Goal: Use online tool/utility: Use online tool/utility

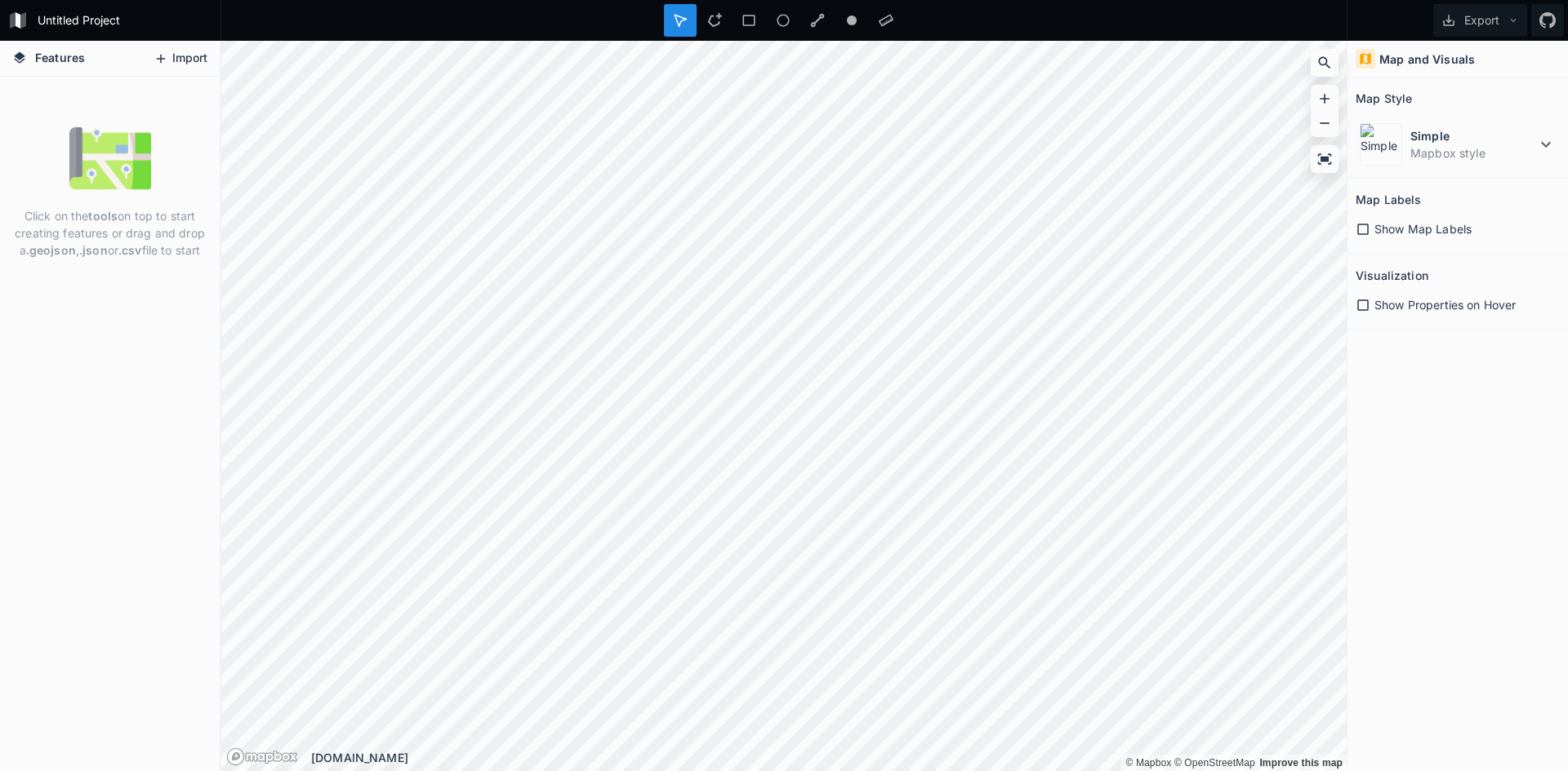
click at [173, 55] on button "Import" at bounding box center [180, 58] width 71 height 26
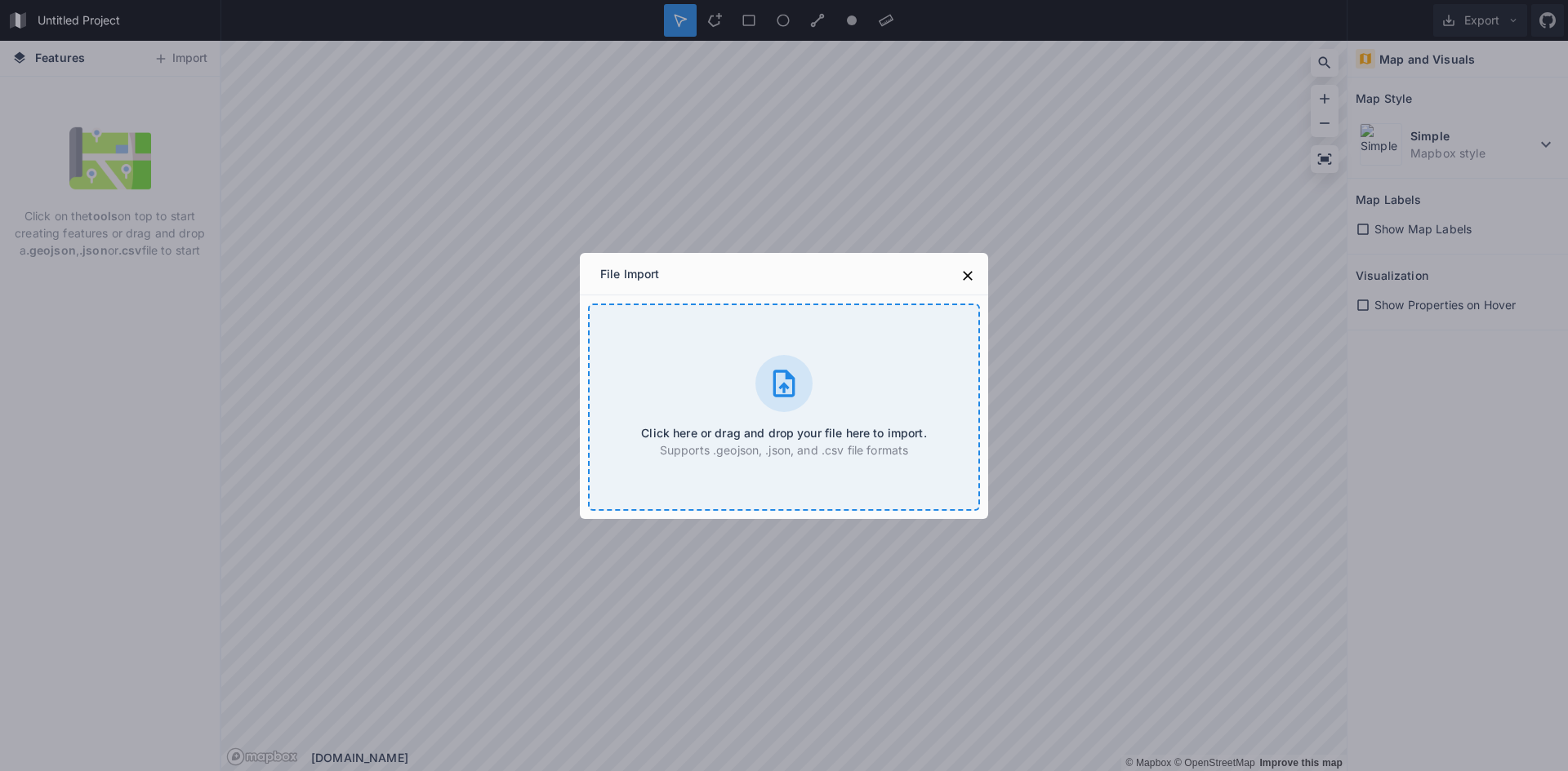
click at [795, 412] on div "Click here or drag and drop your file here to import. Supports .geojson, .json,…" at bounding box center [783, 407] width 392 height 208
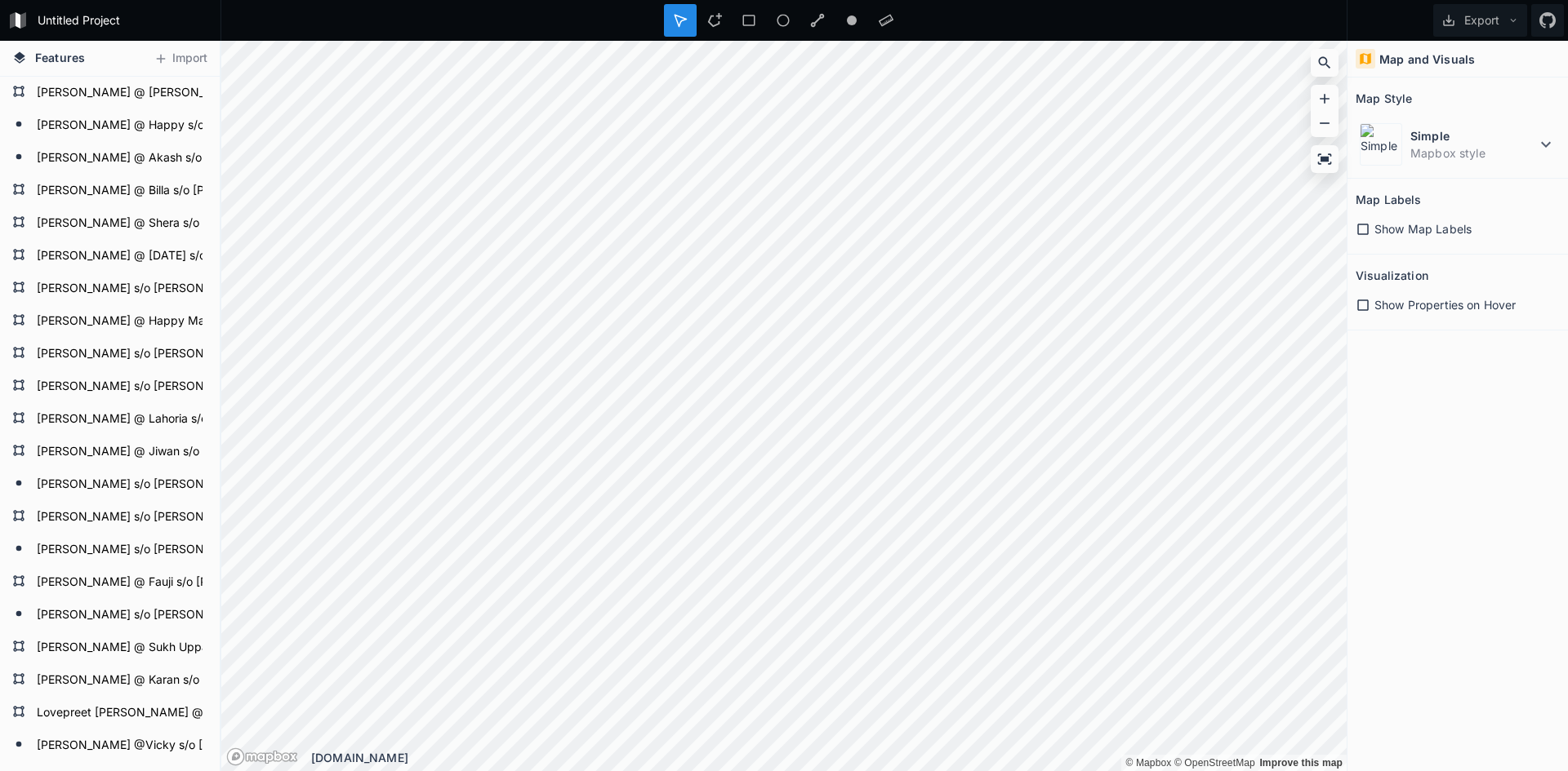
click at [1431, 231] on span "Show Map Labels" at bounding box center [1423, 229] width 98 height 17
click at [1395, 308] on span "Show Properties on Hover" at bounding box center [1445, 305] width 141 height 17
click at [189, 190] on icon at bounding box center [196, 190] width 14 height 9
click at [189, 190] on icon at bounding box center [196, 191] width 14 height 12
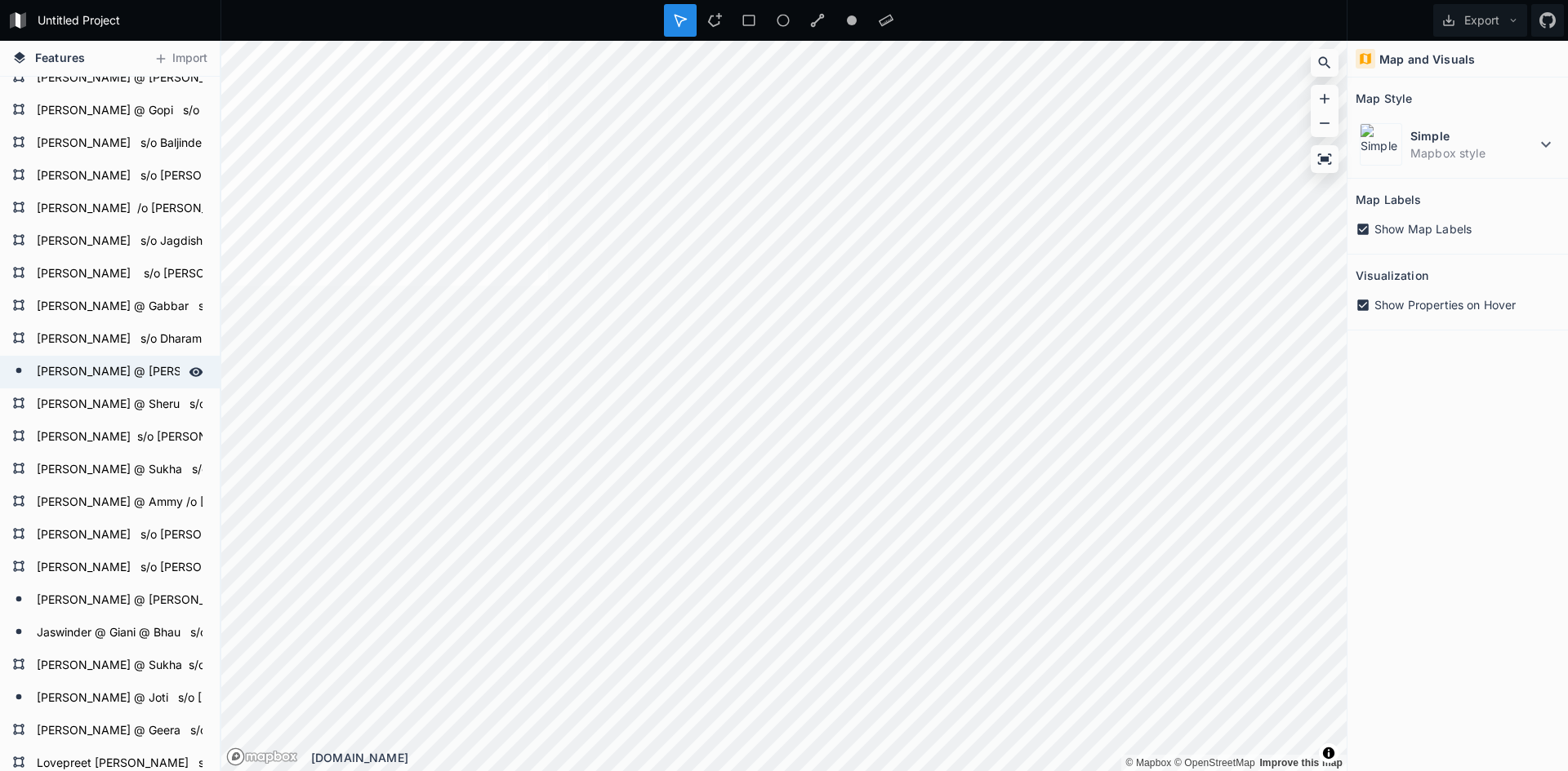
click at [123, 365] on form "[PERSON_NAME] @ [PERSON_NAME] @ Gaggu s/o [PERSON_NAME] r/o [PERSON_NAME], PS B…" at bounding box center [108, 372] width 153 height 24
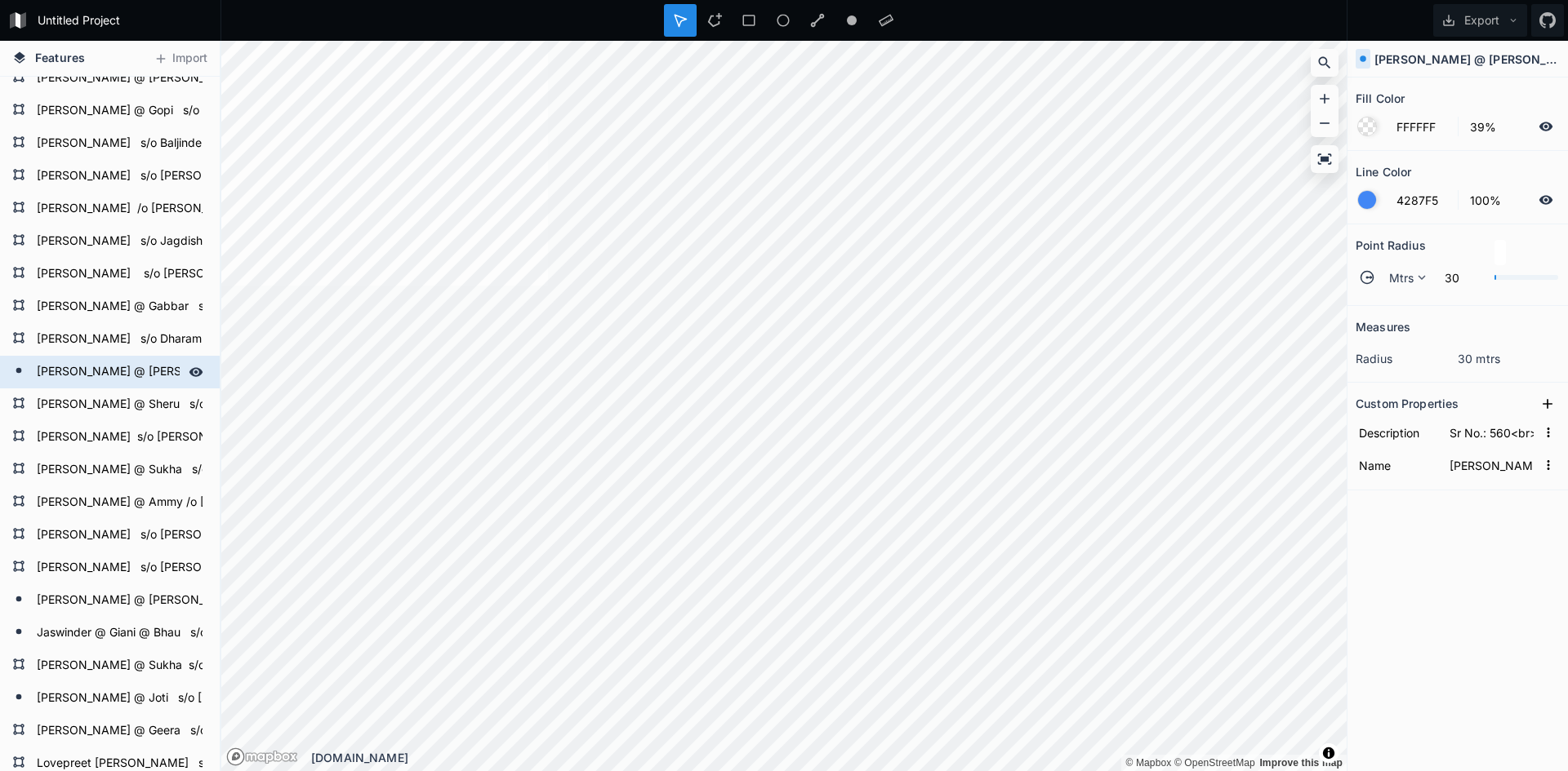
click at [160, 365] on form "[PERSON_NAME] @ [PERSON_NAME] @ Gaggu s/o [PERSON_NAME] r/o [PERSON_NAME], PS B…" at bounding box center [108, 372] width 153 height 24
click at [168, 332] on form "[PERSON_NAME] s/o Dharampal" at bounding box center [108, 339] width 153 height 24
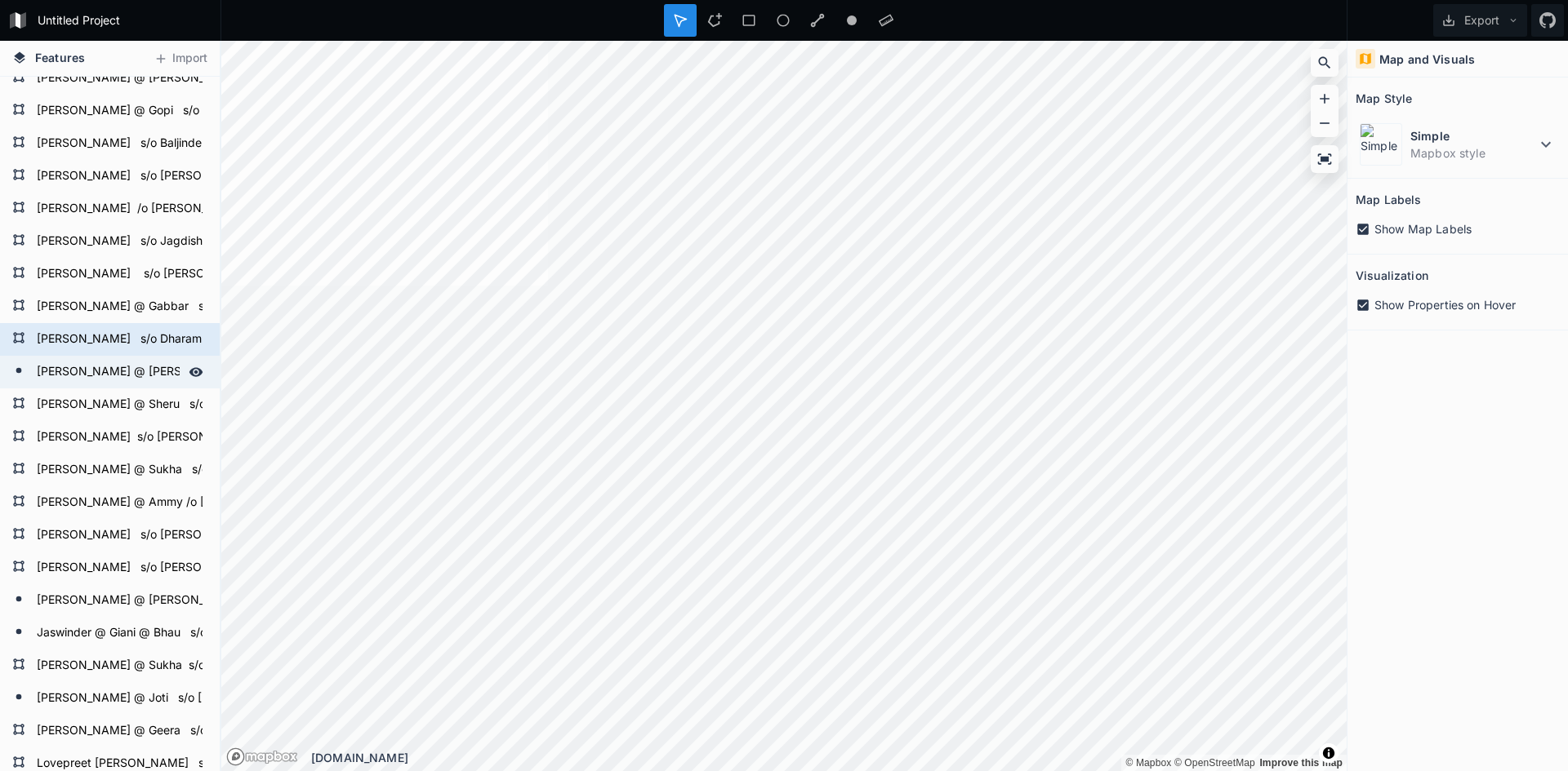
click at [166, 357] on div "[PERSON_NAME] @ [PERSON_NAME] @ Gaggu s/o [PERSON_NAME] r/o [PERSON_NAME], PS B…" at bounding box center [109, 372] width 219 height 33
